Goal: Find specific page/section: Find specific page/section

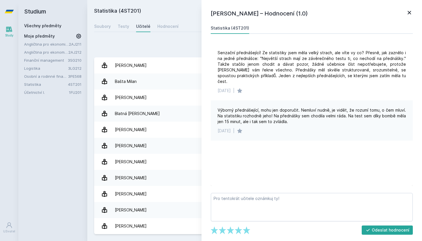
click at [77, 37] on icon at bounding box center [78, 36] width 5 height 5
click at [77, 37] on icon at bounding box center [78, 36] width 7 height 7
click at [8, 30] on icon at bounding box center [9, 29] width 6 height 5
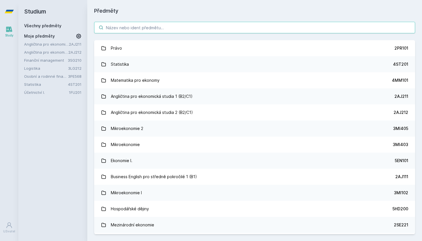
click at [161, 27] on input "search" at bounding box center [254, 27] width 321 height 11
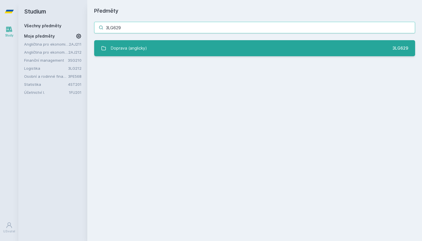
type input "3LG629"
click at [176, 46] on link "Doprava (anglicky) 3LG629" at bounding box center [254, 48] width 321 height 16
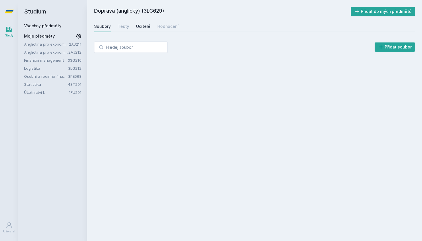
click at [139, 25] on div "Učitelé" at bounding box center [143, 27] width 14 height 6
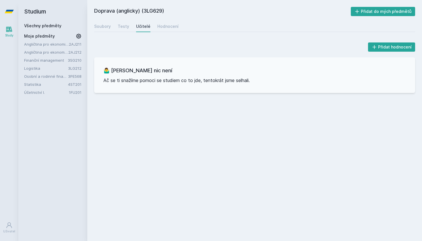
click at [116, 31] on div "Soubory Testy Učitelé Hodnocení" at bounding box center [254, 26] width 321 height 11
click at [99, 26] on div "Soubory" at bounding box center [102, 27] width 17 height 6
click at [121, 26] on div "Testy" at bounding box center [123, 27] width 11 height 6
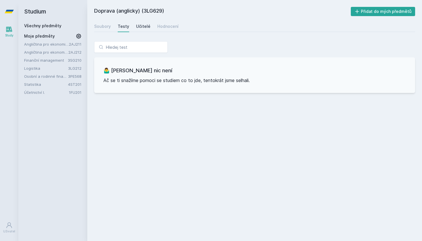
click at [145, 26] on div "Učitelé" at bounding box center [143, 27] width 14 height 6
